Goal: Task Accomplishment & Management: Use online tool/utility

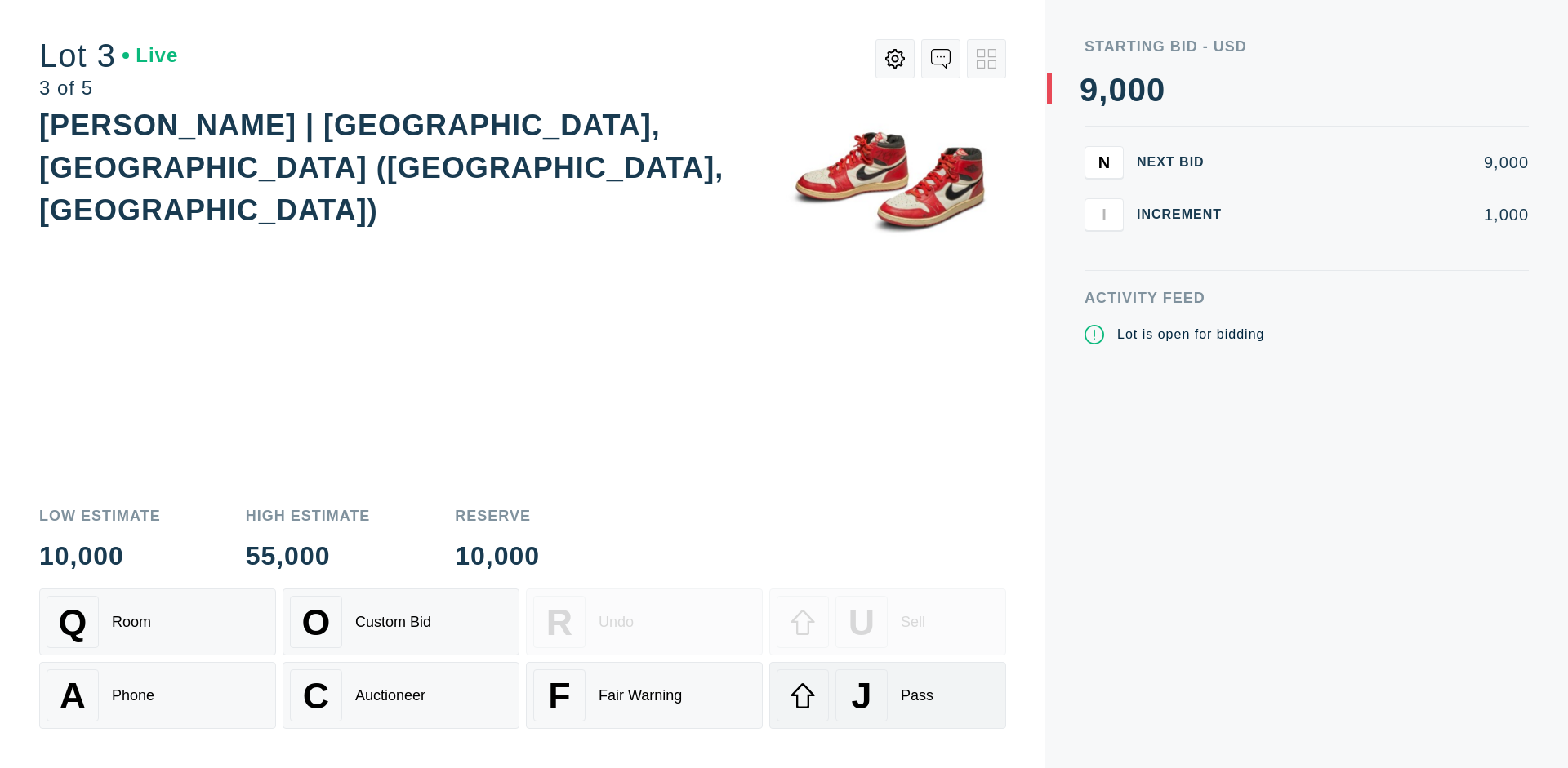
click at [888, 696] on div "J Pass" at bounding box center [887, 696] width 222 height 53
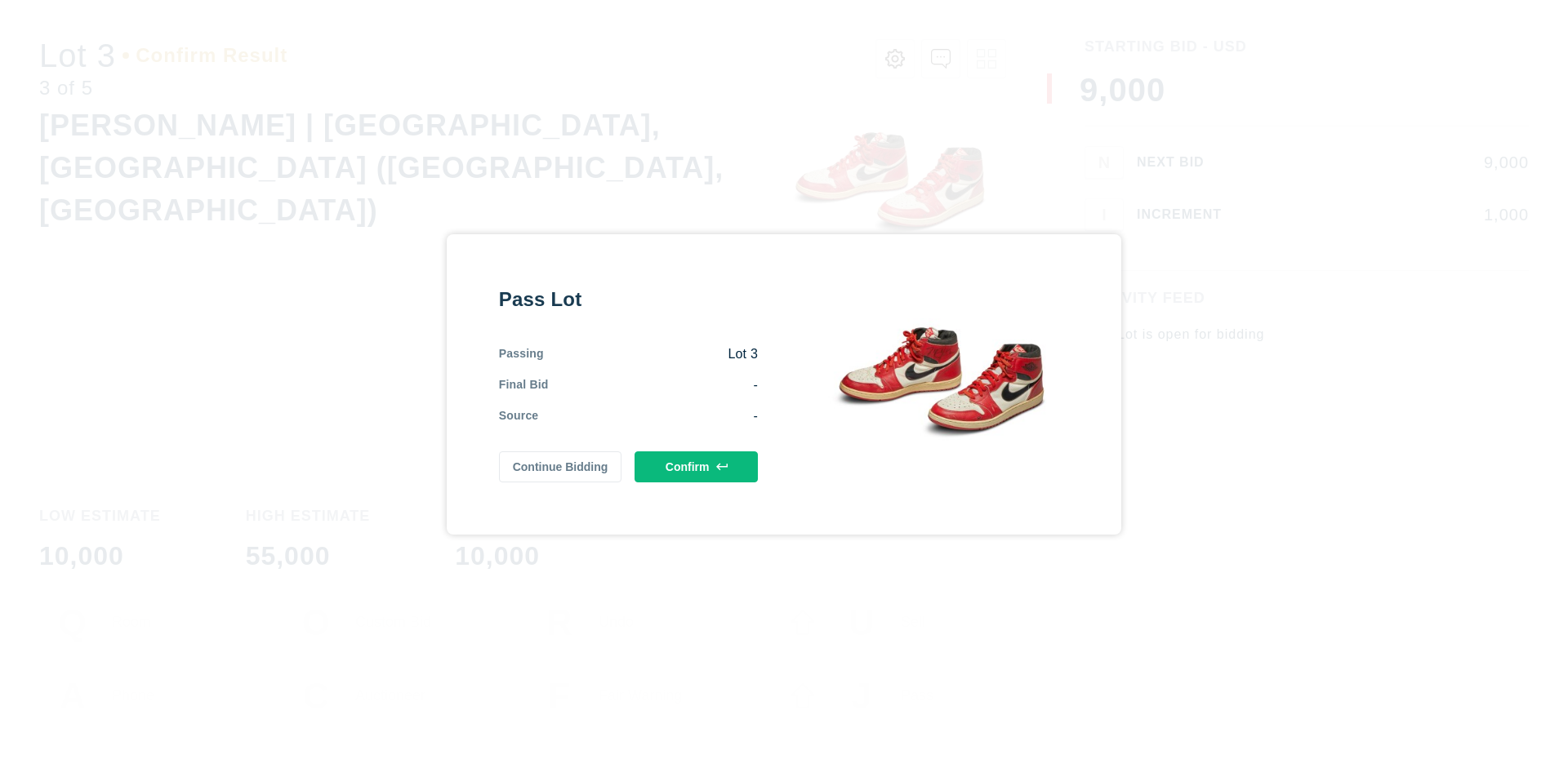
click at [697, 467] on button "Confirm" at bounding box center [696, 467] width 123 height 31
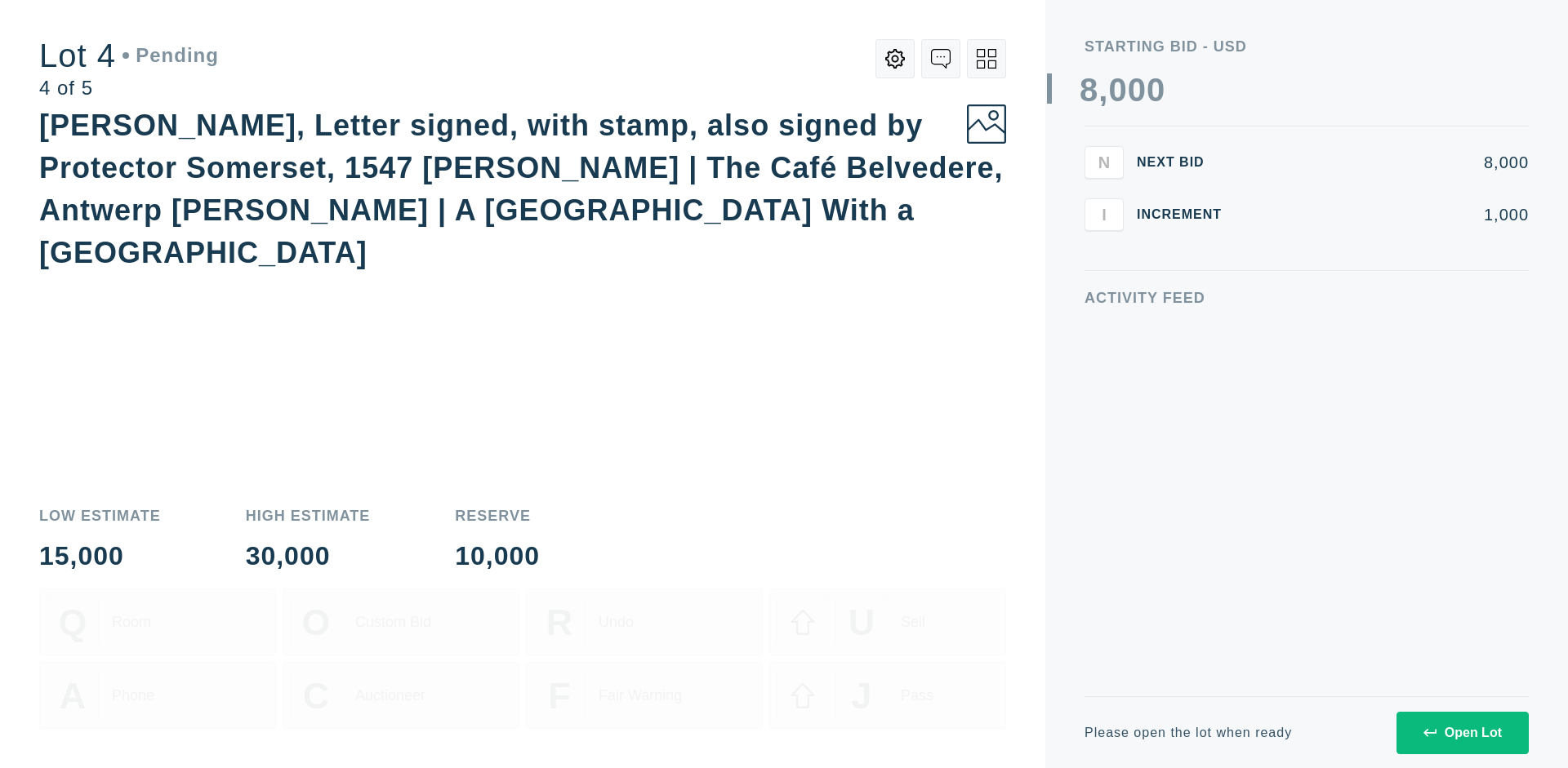
click at [986, 59] on icon at bounding box center [986, 59] width 20 height 20
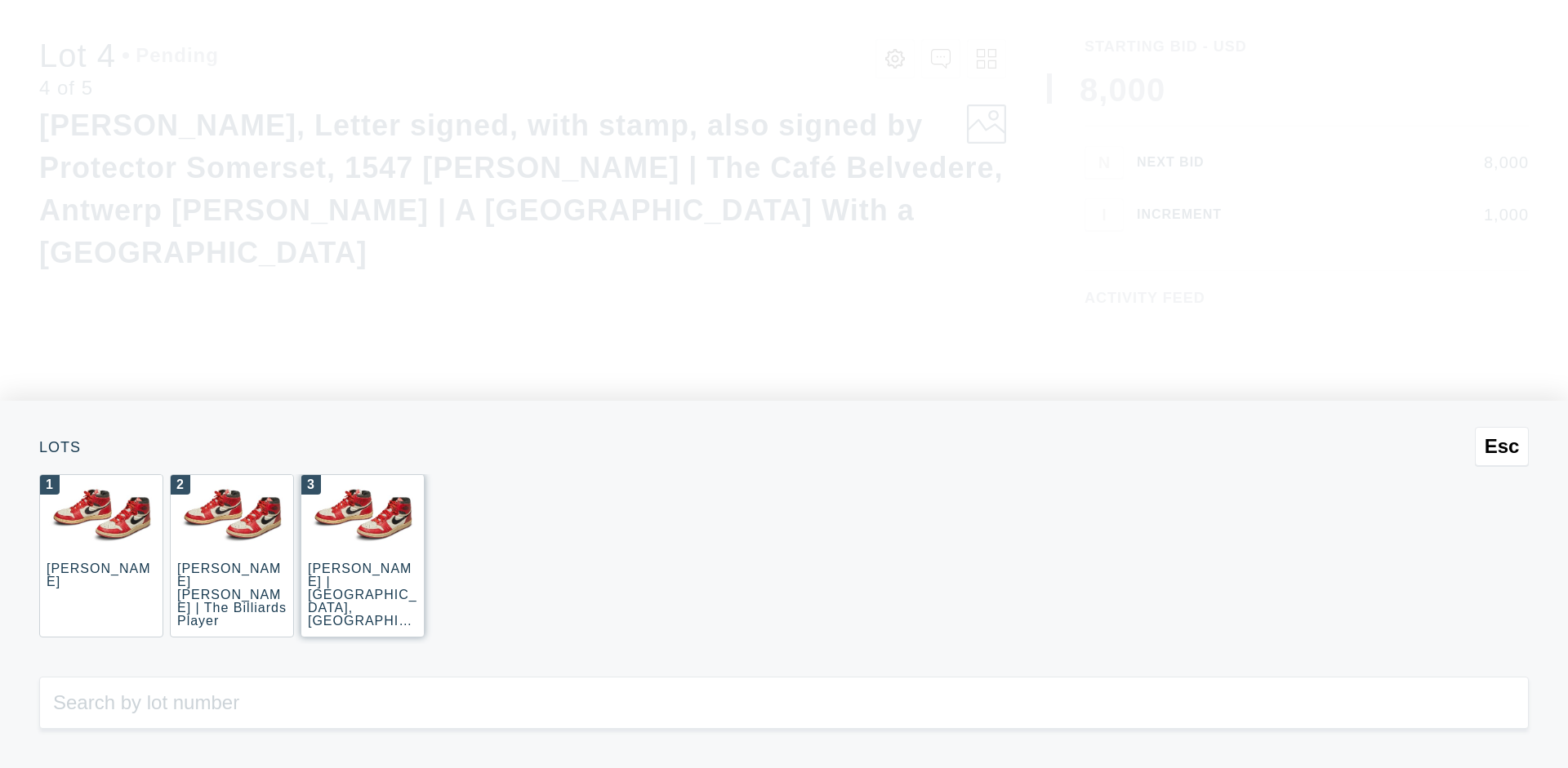
click at [362, 556] on div "3 [PERSON_NAME] | [GEOGRAPHIC_DATA], [GEOGRAPHIC_DATA] ([GEOGRAPHIC_DATA], [GEO…" at bounding box center [362, 556] width 124 height 163
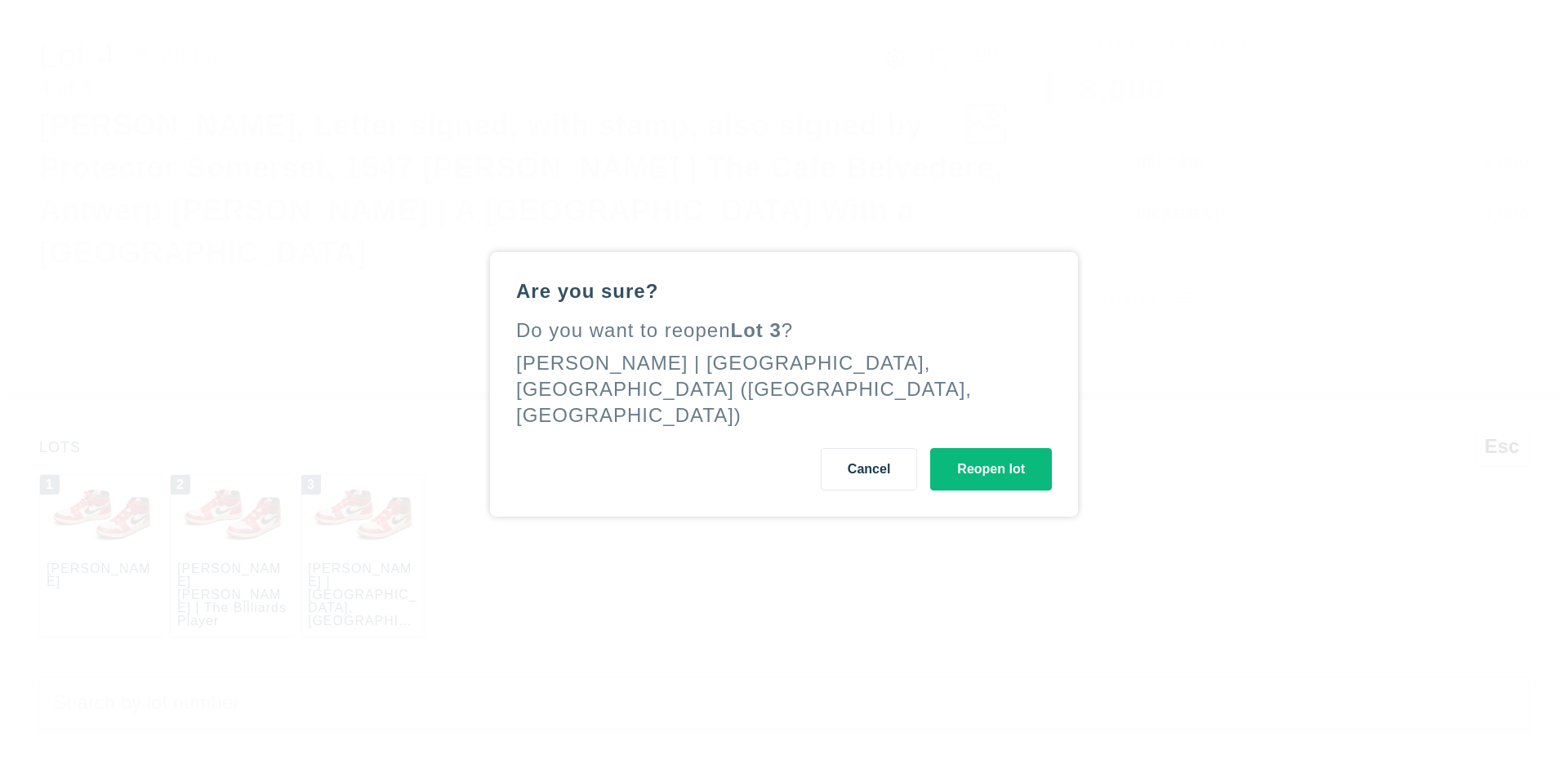
click at [991, 453] on button "Reopen lot" at bounding box center [991, 470] width 122 height 43
